Goal: Find specific page/section: Find specific page/section

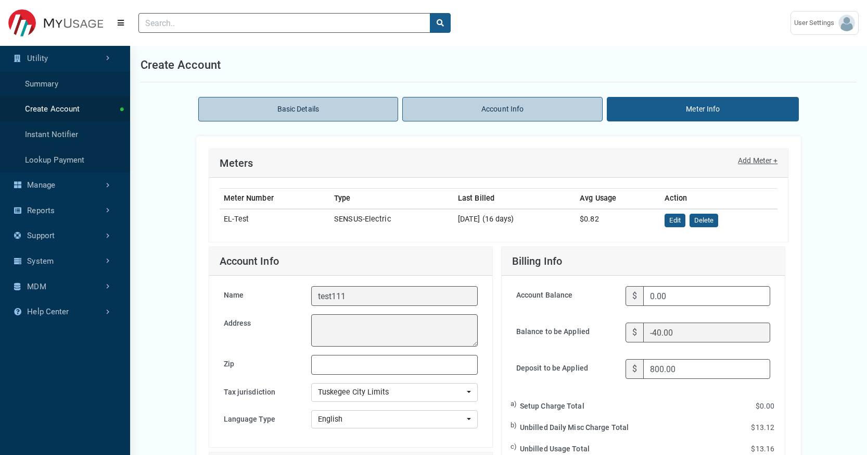
select select "2"
click at [244, 25] on input "Search" at bounding box center [284, 23] width 292 height 20
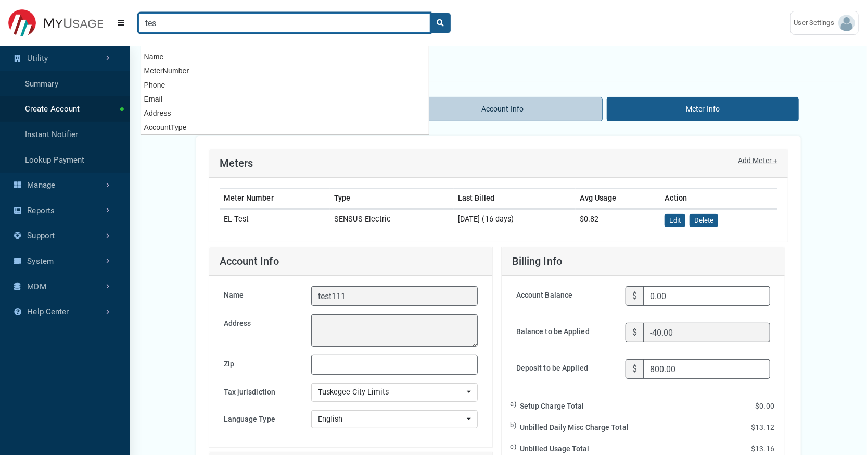
type input "tes"
click at [430, 13] on button "search" at bounding box center [440, 23] width 21 height 20
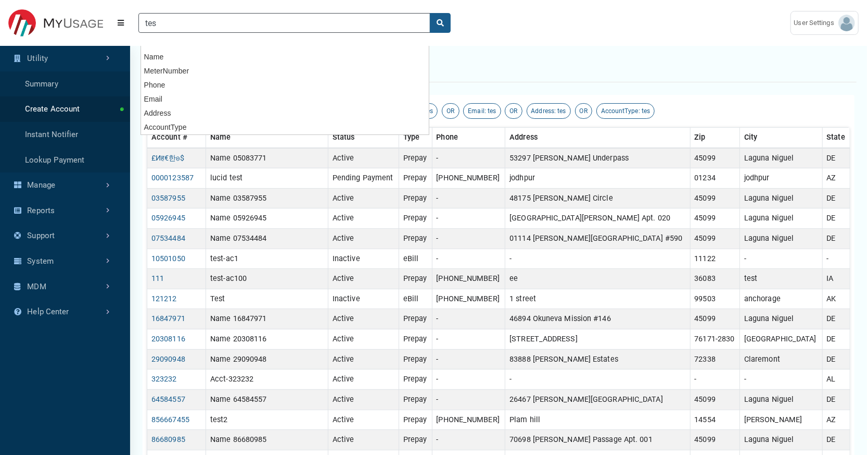
click at [540, 55] on main "Search results AccountNumber: tes OR Name: tes OR MeterNumber: tes OR Phone: te…" at bounding box center [433, 342] width 867 height 685
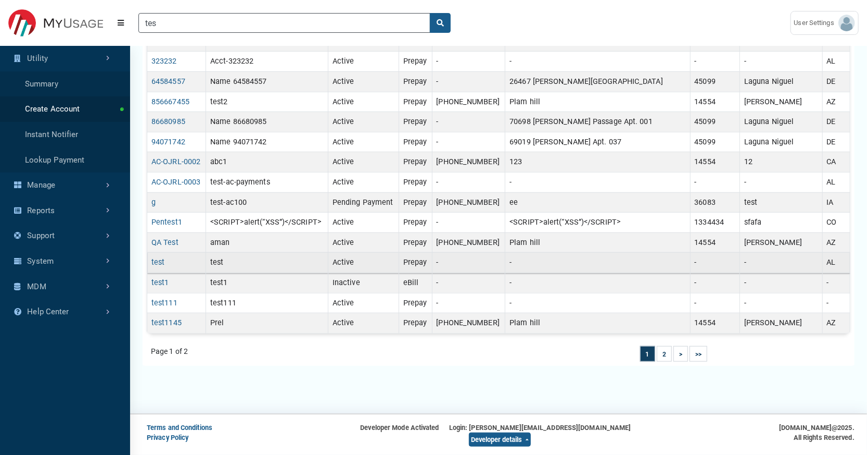
scroll to position [295, 0]
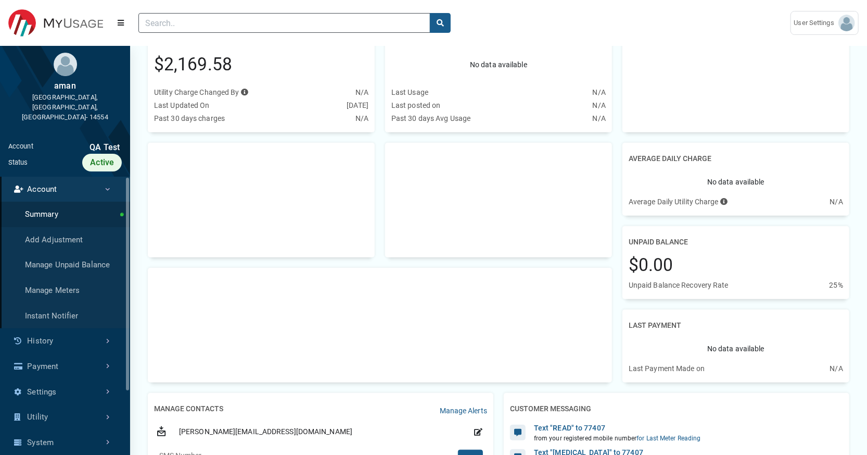
scroll to position [113, 0]
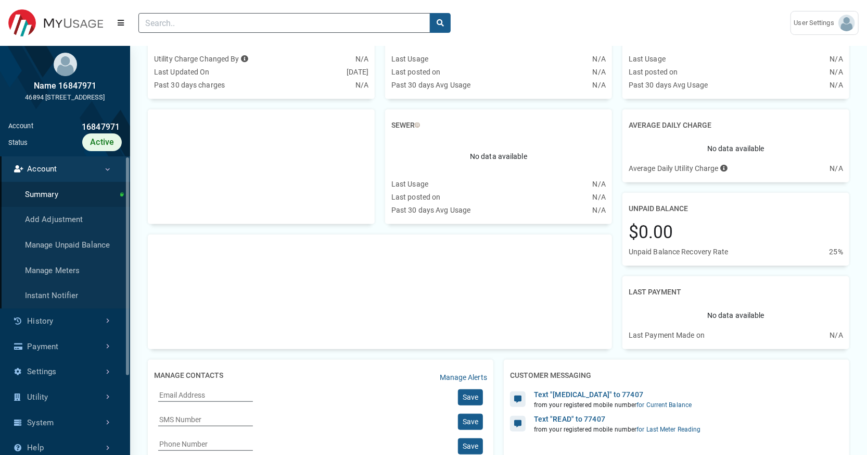
scroll to position [170, 0]
